Goal: Task Accomplishment & Management: Manage account settings

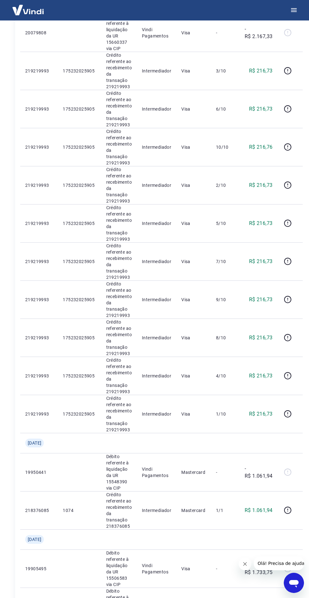
scroll to position [154, 0]
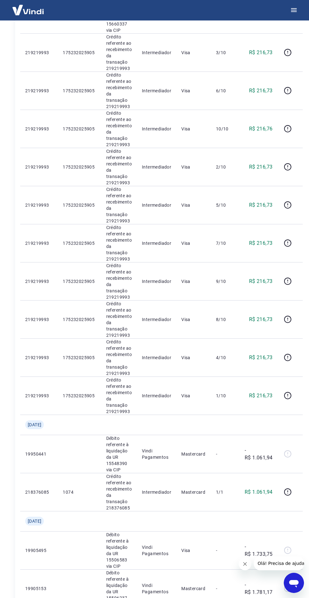
click at [300, 306] on td at bounding box center [289, 319] width 25 height 38
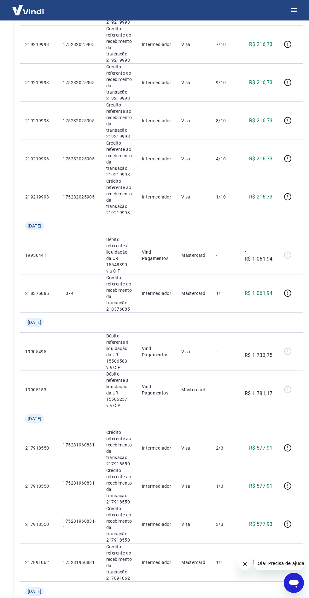
scroll to position [353, 0]
